Goal: Task Accomplishment & Management: Use online tool/utility

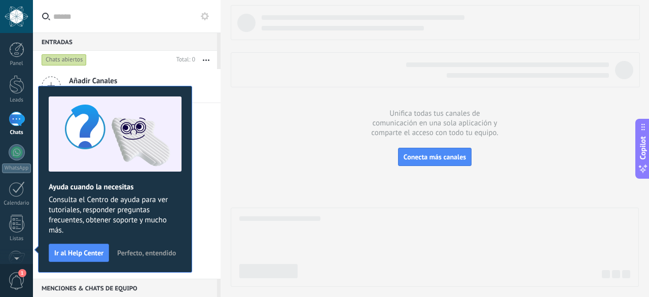
click at [157, 249] on span "Perfecto, entendido" at bounding box center [146, 252] width 59 height 7
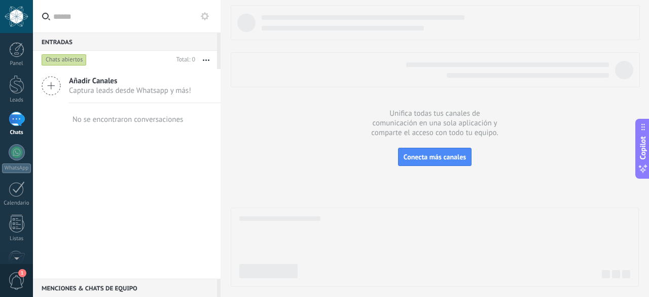
drag, startPoint x: 9, startPoint y: 17, endPoint x: 386, endPoint y: 196, distance: 417.0
click at [386, 196] on div at bounding box center [435, 145] width 408 height 281
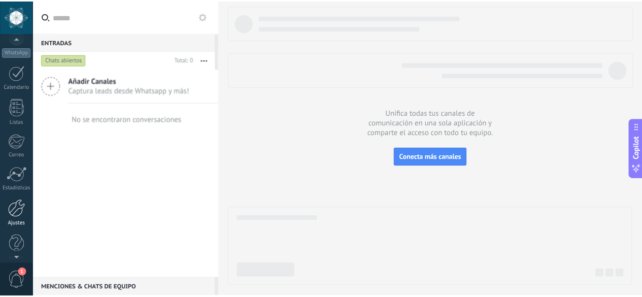
scroll to position [124, 0]
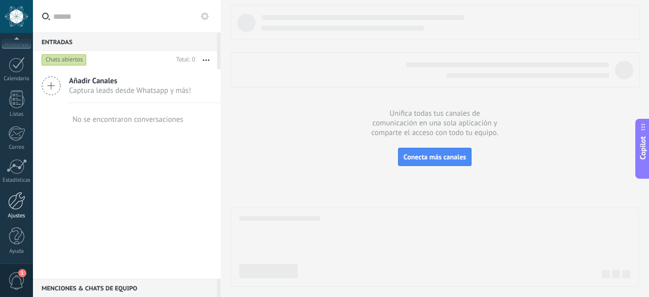
click at [14, 211] on link "Ajustes" at bounding box center [16, 205] width 33 height 27
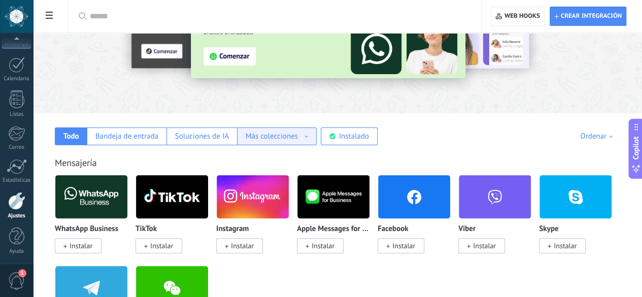
scroll to position [101, 0]
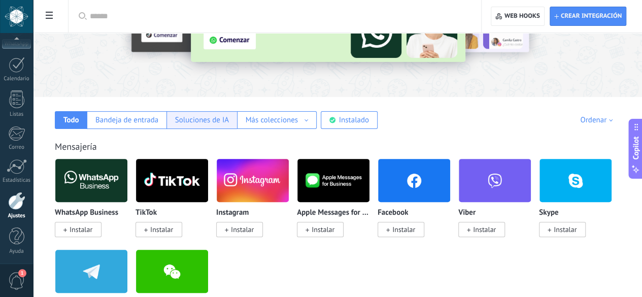
click at [229, 121] on div "Soluciones de IA" at bounding box center [202, 120] width 54 height 10
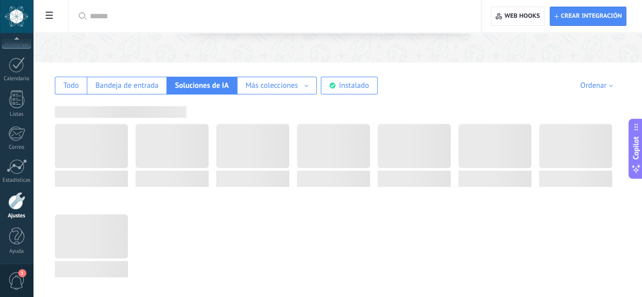
scroll to position [152, 0]
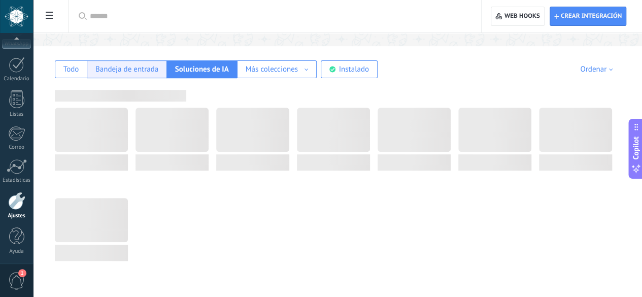
drag, startPoint x: 259, startPoint y: 65, endPoint x: 255, endPoint y: 76, distance: 10.9
click at [158, 65] on div "Bandeja de entrada" at bounding box center [126, 69] width 63 height 10
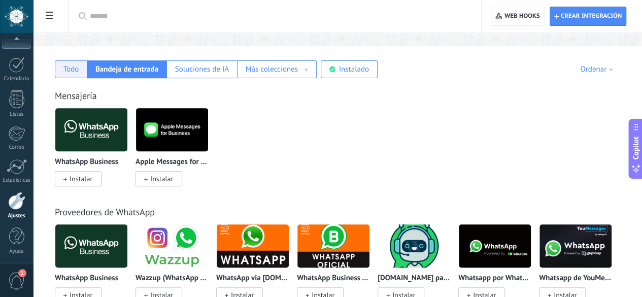
click at [87, 78] on div "Todo" at bounding box center [71, 69] width 32 height 18
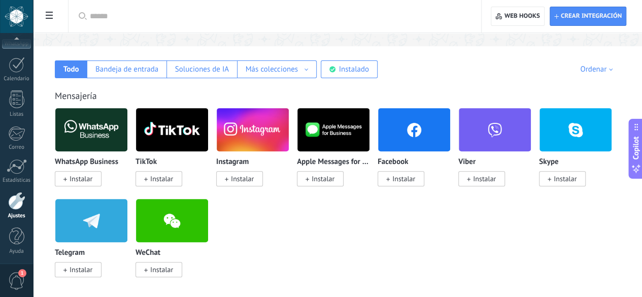
click at [228, 9] on div at bounding box center [278, 16] width 377 height 32
click at [226, 13] on input "text" at bounding box center [278, 16] width 377 height 11
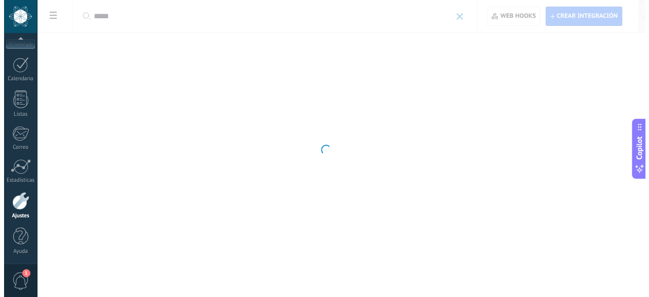
scroll to position [0, 0]
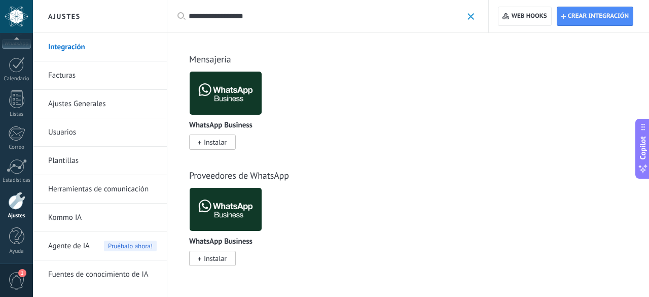
type input "**********"
click at [222, 98] on img at bounding box center [226, 92] width 72 height 49
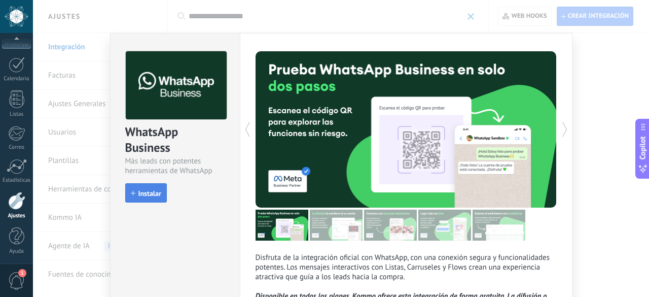
click at [145, 195] on span "Instalar" at bounding box center [149, 193] width 23 height 7
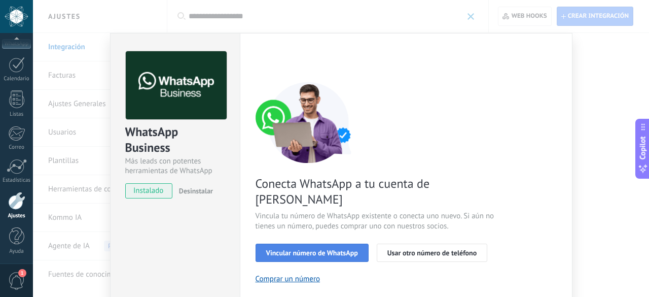
click at [345, 243] on button "Vincular número de WhatsApp" at bounding box center [312, 252] width 113 height 18
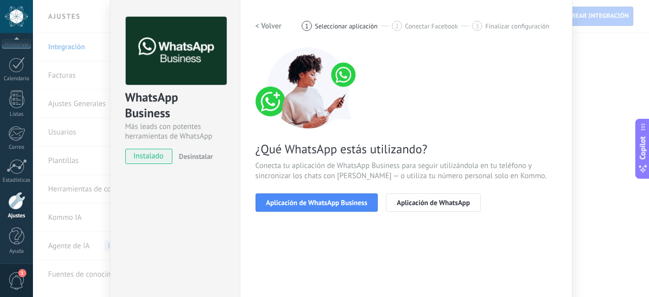
scroll to position [51, 0]
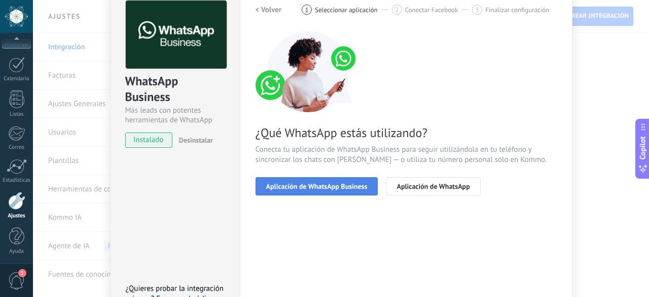
click at [338, 189] on span "Aplicación de WhatsApp Business" at bounding box center [316, 186] width 101 height 7
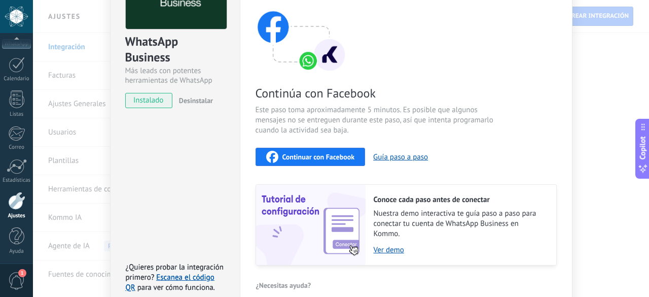
scroll to position [141, 0]
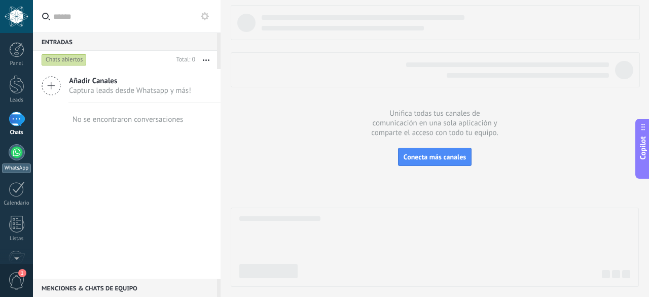
click at [15, 152] on div at bounding box center [17, 152] width 16 height 16
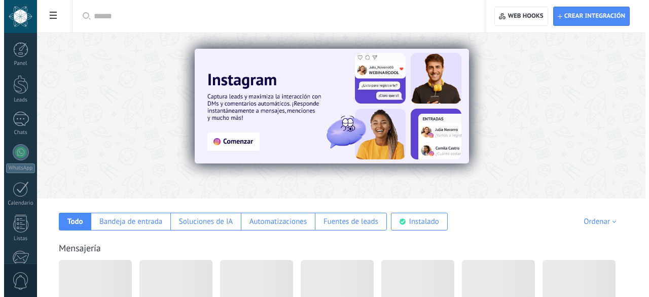
scroll to position [152, 0]
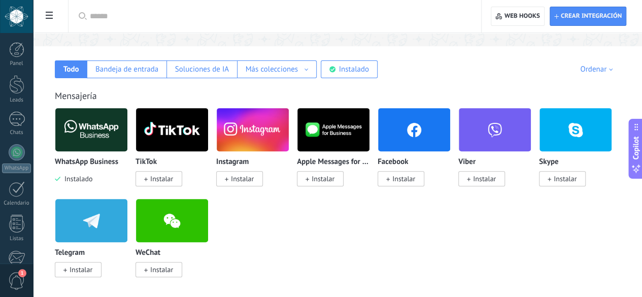
click at [127, 137] on img at bounding box center [91, 129] width 72 height 49
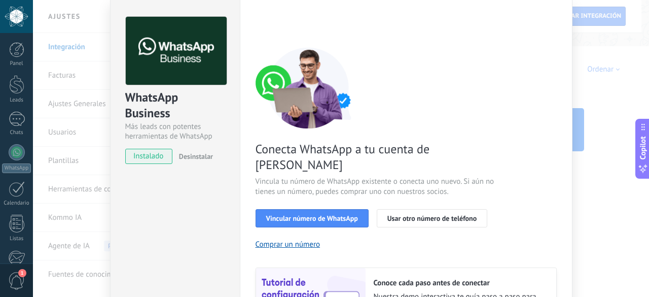
scroll to position [51, 0]
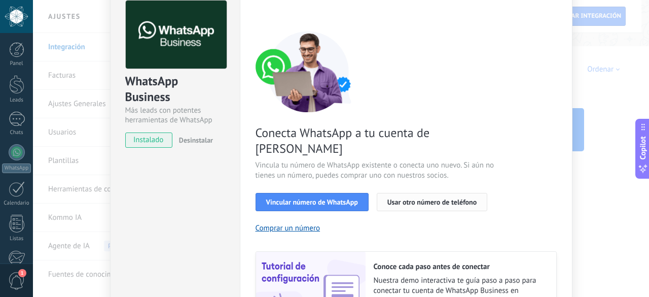
click at [405, 193] on button "Usar otro número de teléfono" at bounding box center [432, 202] width 111 height 18
click at [329, 193] on button "Vincular número de WhatsApp" at bounding box center [312, 202] width 113 height 18
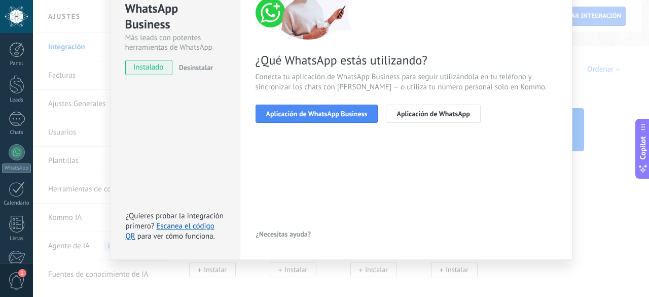
scroll to position [124, 0]
click at [442, 114] on span "Aplicación de WhatsApp" at bounding box center [433, 113] width 73 height 7
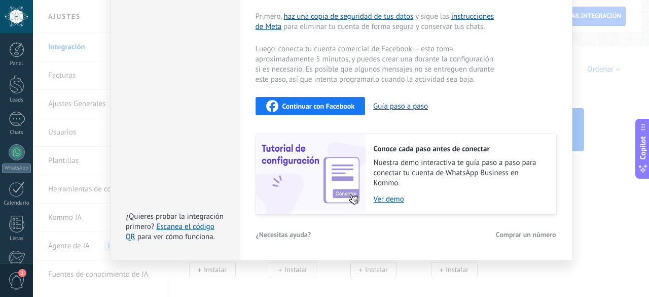
scroll to position [59, 0]
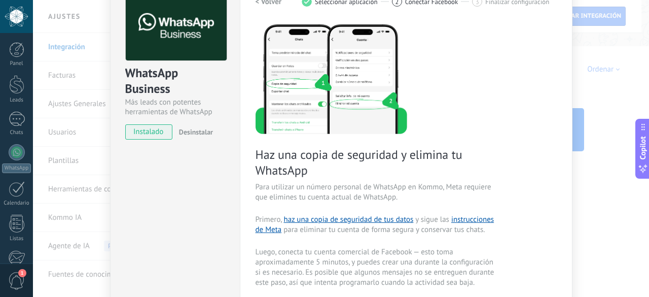
click at [148, 129] on span "instalado" at bounding box center [149, 131] width 46 height 15
drag, startPoint x: 513, startPoint y: 117, endPoint x: 540, endPoint y: 82, distance: 44.2
click at [515, 117] on div "Haz una copia de seguridad y elimina tu WhatsApp Para utilizar un número person…" at bounding box center [406, 220] width 301 height 395
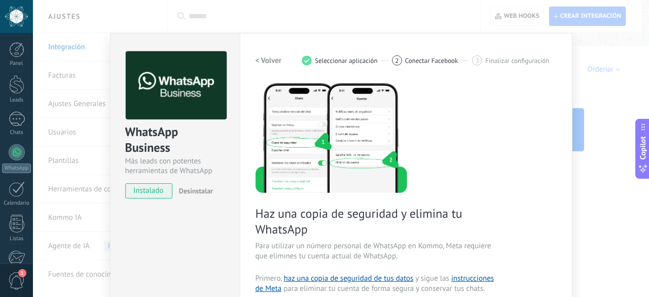
scroll to position [0, 0]
click at [264, 62] on h2 "< Volver" at bounding box center [269, 61] width 26 height 10
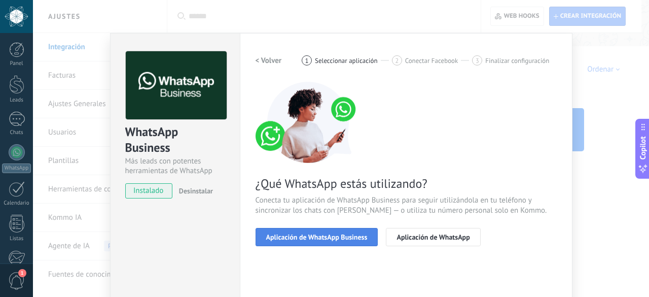
click at [301, 241] on button "Aplicación de WhatsApp Business" at bounding box center [317, 237] width 123 height 18
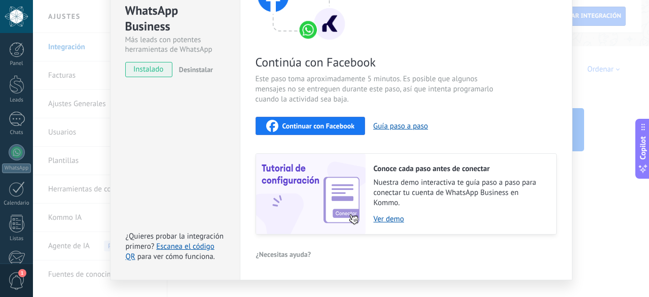
scroll to position [141, 0]
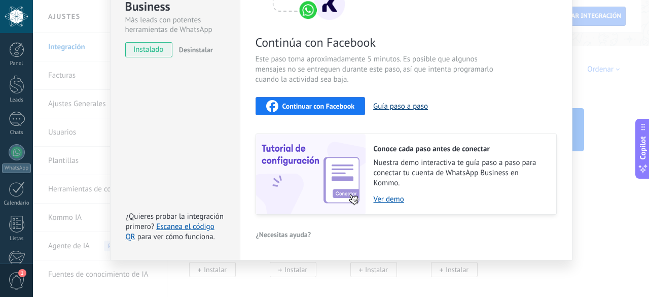
click at [410, 107] on button "Guía paso a paso" at bounding box center [400, 106] width 55 height 10
click at [322, 103] on span "Continuar con Facebook" at bounding box center [318, 105] width 73 height 7
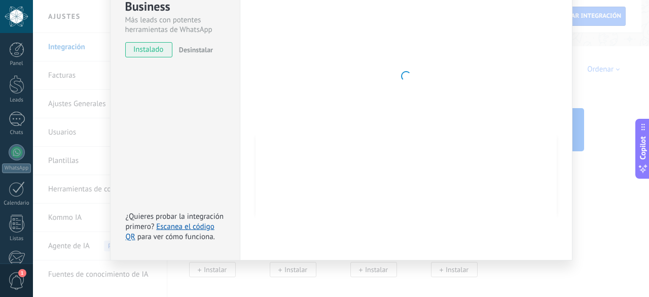
click at [160, 49] on span "instalado" at bounding box center [149, 49] width 46 height 15
click at [557, 91] on div "Configuraciones Autorizaciones Esta pestaña registra a los usuarios que han con…" at bounding box center [406, 76] width 333 height 368
click at [603, 95] on div "WhatsApp Business Más leads con potentes herramientas de WhatsApp instalado Des…" at bounding box center [341, 148] width 616 height 297
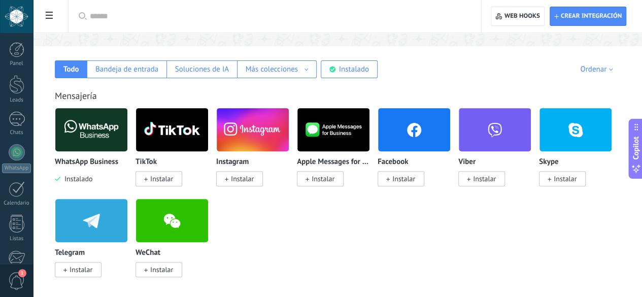
click at [127, 125] on img at bounding box center [91, 129] width 72 height 49
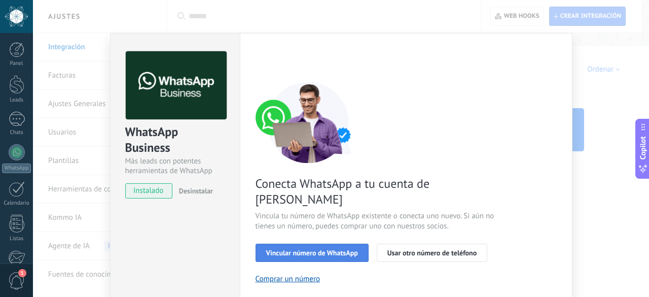
click at [322, 249] on span "Vincular número de WhatsApp" at bounding box center [312, 252] width 92 height 7
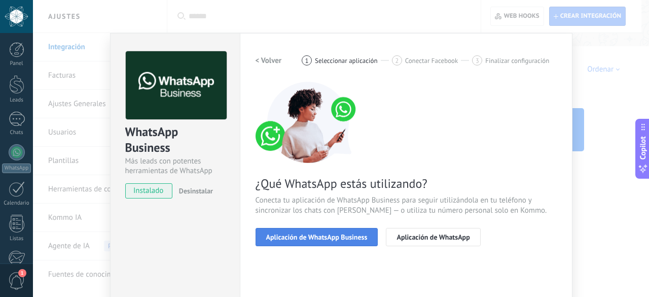
click at [324, 233] on span "Aplicación de WhatsApp Business" at bounding box center [316, 236] width 101 height 7
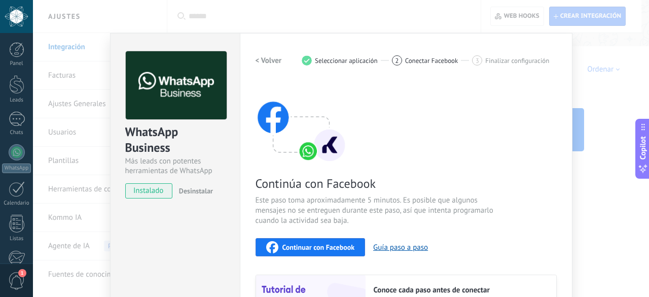
click at [324, 237] on div "Continúa con Facebook Este paso toma aproximadamente 5 minutos. Es posible que …" at bounding box center [406, 219] width 301 height 274
click at [324, 239] on button "Continuar con Facebook" at bounding box center [311, 247] width 110 height 18
